Goal: Contribute content

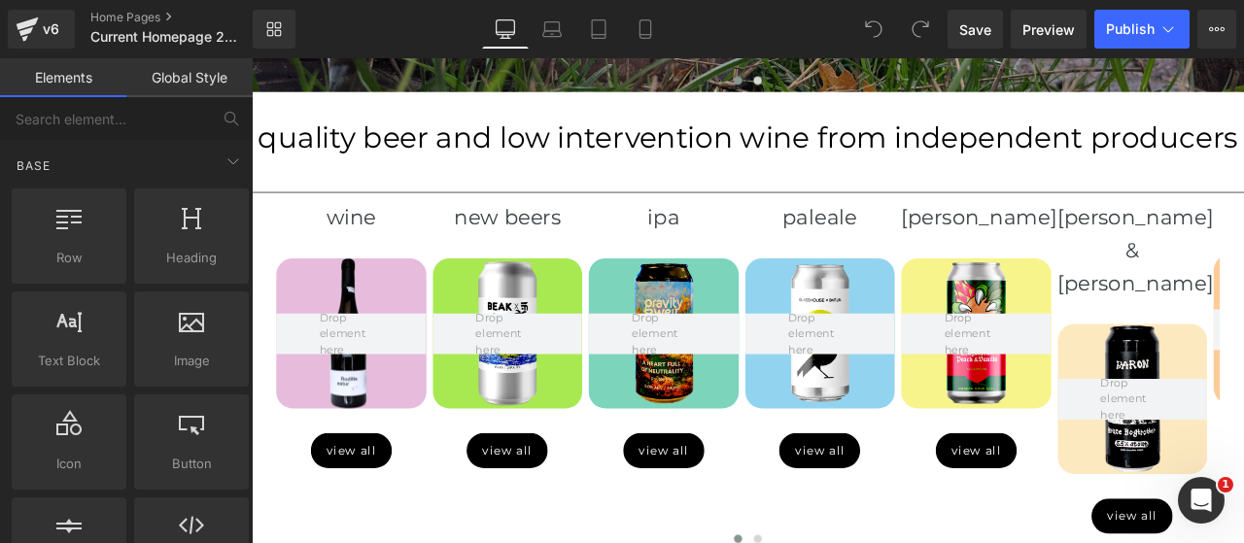
scroll to position [739, 0]
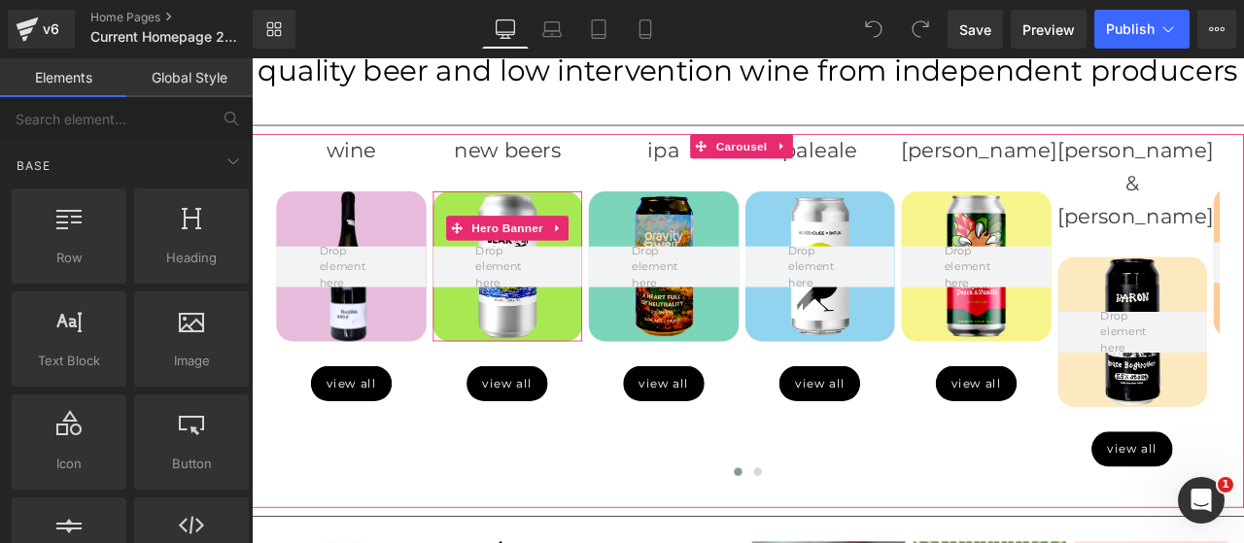
click at [557, 256] on span "Hero Banner" at bounding box center [554, 259] width 94 height 29
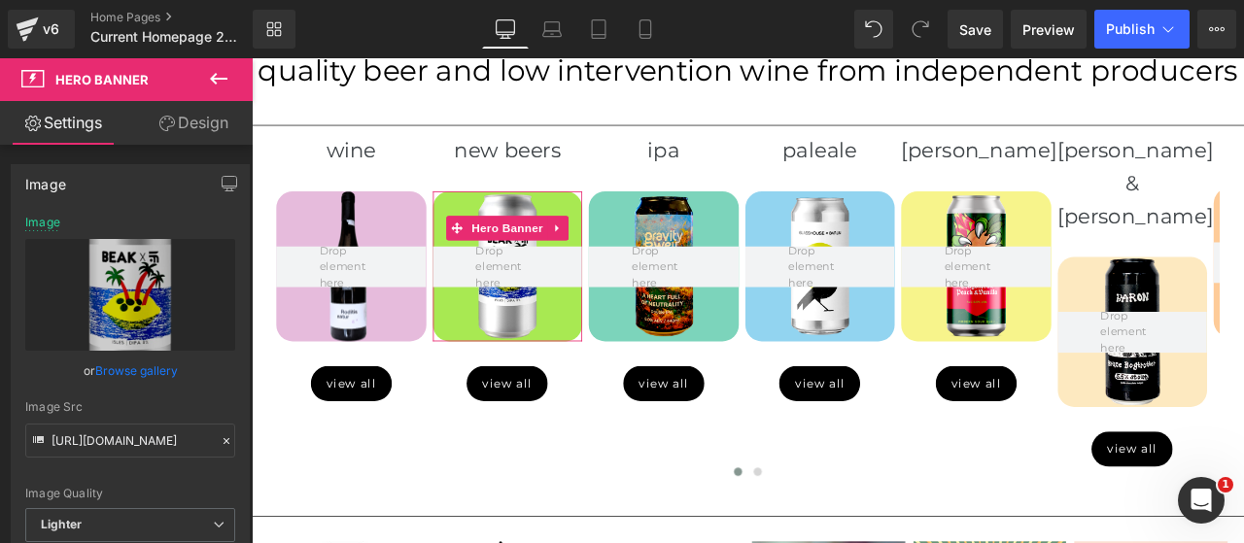
click at [0, 0] on icon "Replace Image" at bounding box center [0, 0] width 0 height 0
type input "C:\fakepath\8846.png"
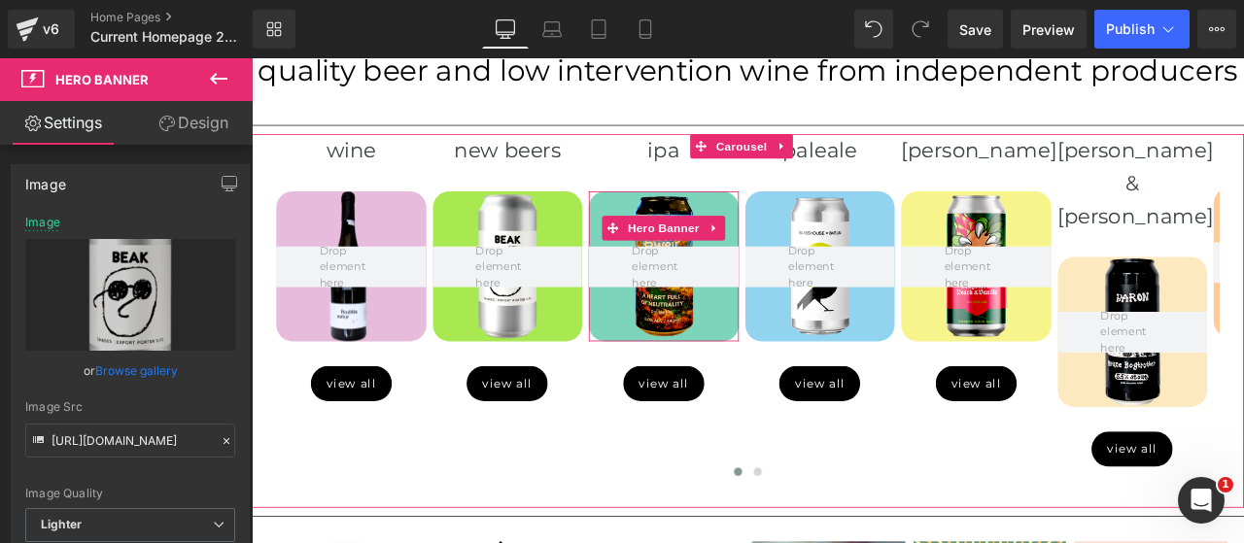
click at [733, 260] on span "Hero Banner" at bounding box center [740, 259] width 94 height 29
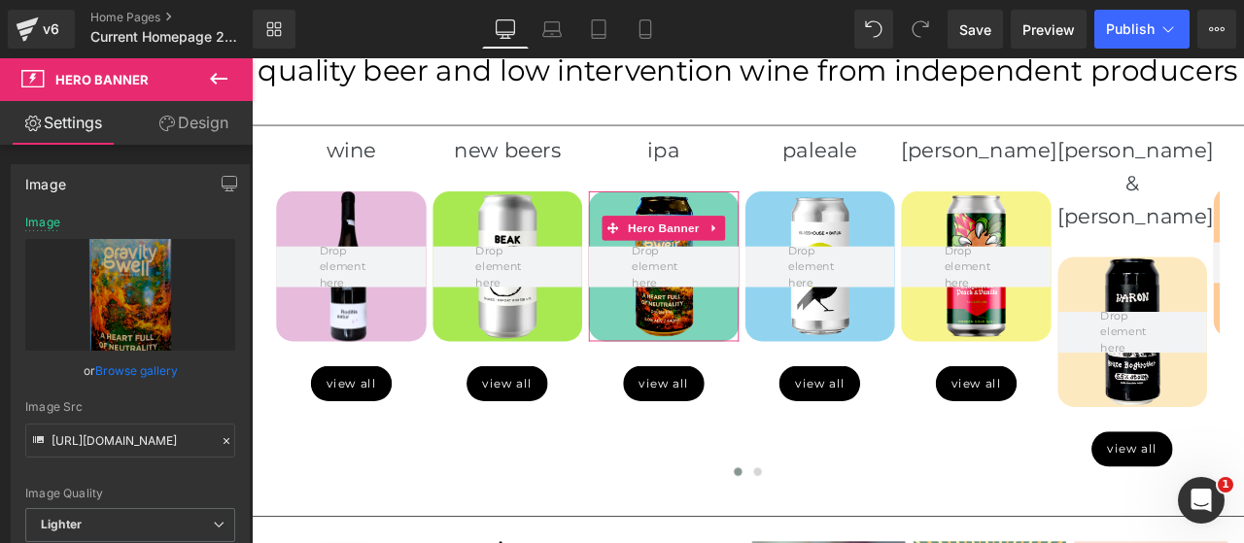
click at [0, 0] on icon "Replace Image" at bounding box center [0, 0] width 0 height 0
type input "C:\fakepath\8852.png"
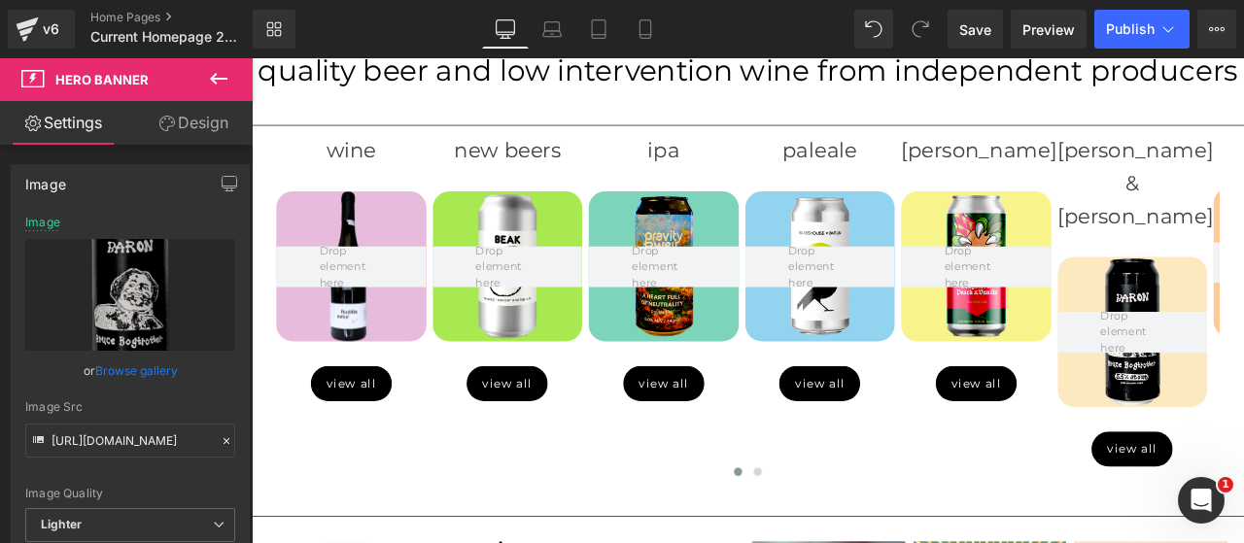
click at [1131, 30] on span "Publish" at bounding box center [1130, 29] width 49 height 16
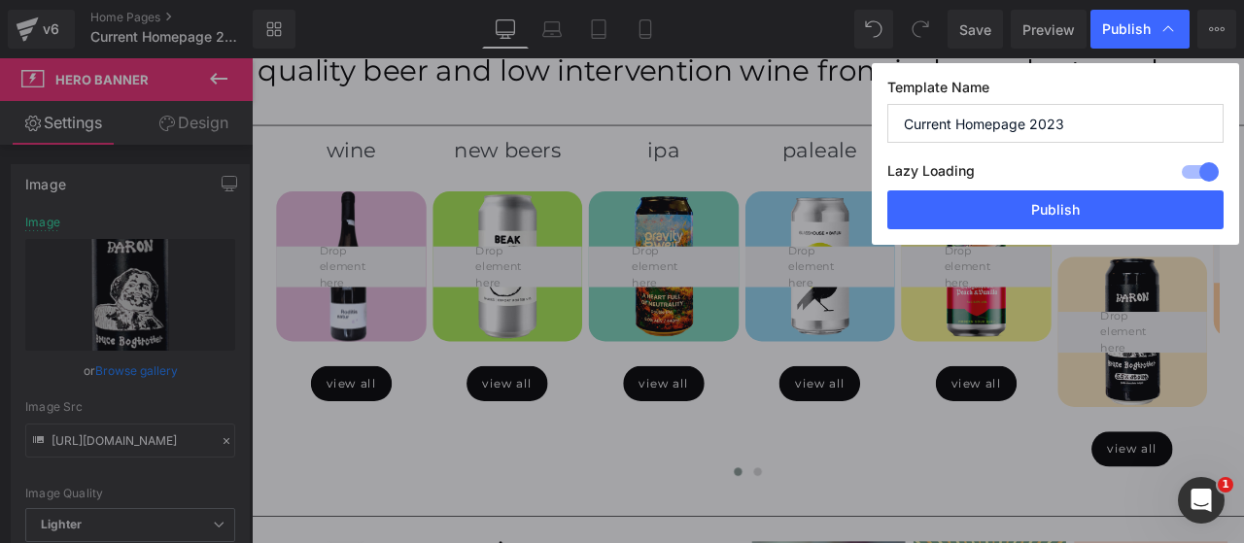
click at [1051, 214] on button "Publish" at bounding box center [1055, 209] width 336 height 39
